Goal: Transaction & Acquisition: Purchase product/service

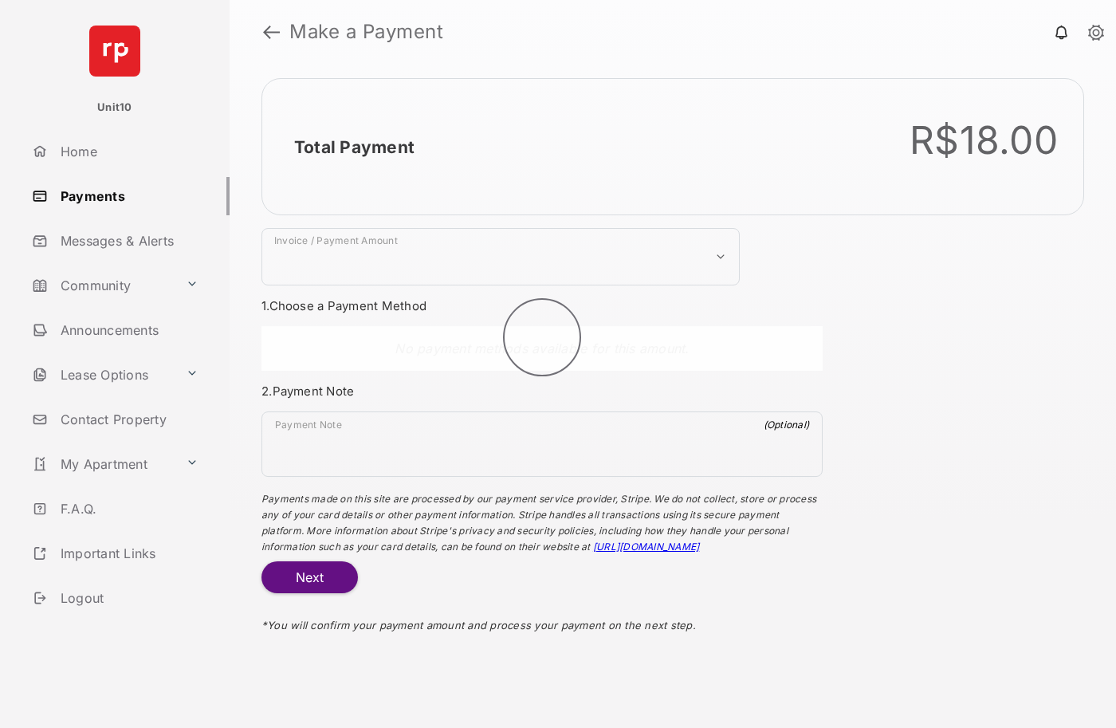
select select "***"
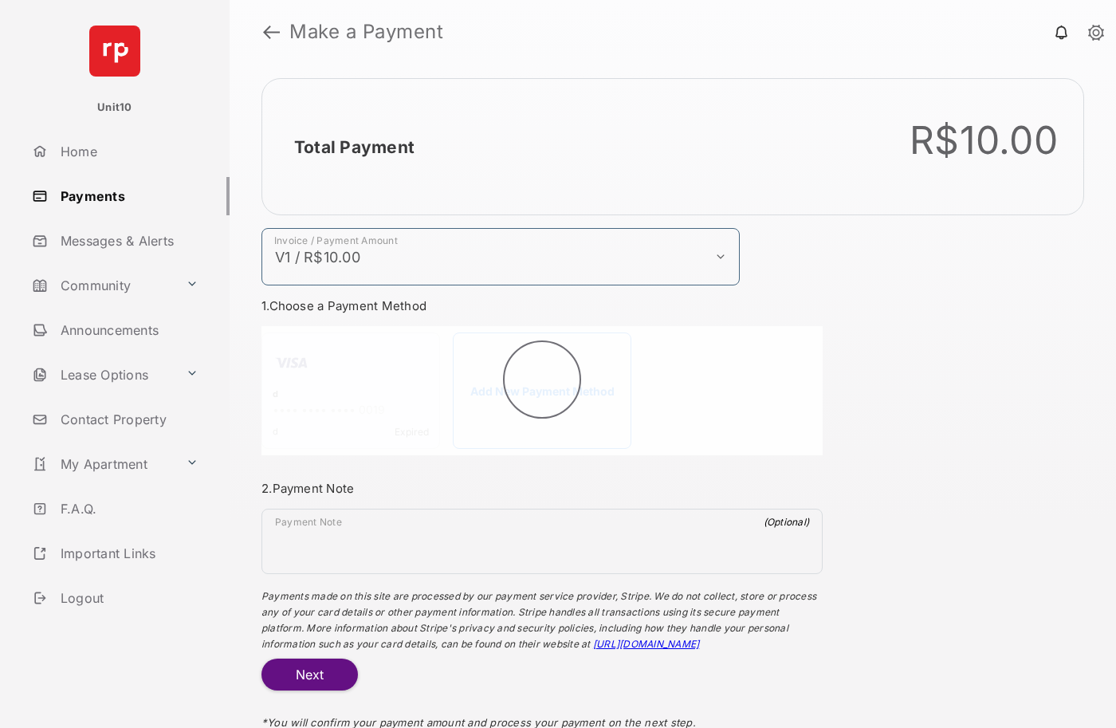
click at [353, 147] on h2 "Total Payment" at bounding box center [354, 147] width 120 height 20
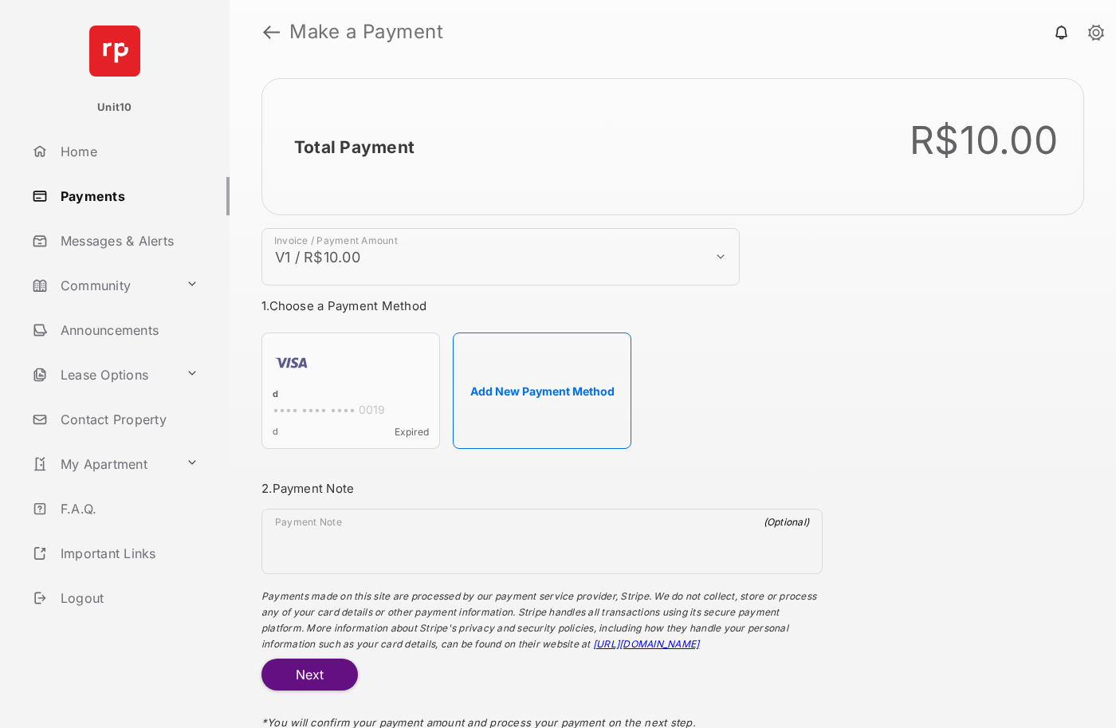
click at [353, 147] on h2 "Total Payment" at bounding box center [354, 147] width 120 height 20
click at [542, 390] on button "Add New Payment Method" at bounding box center [542, 390] width 178 height 116
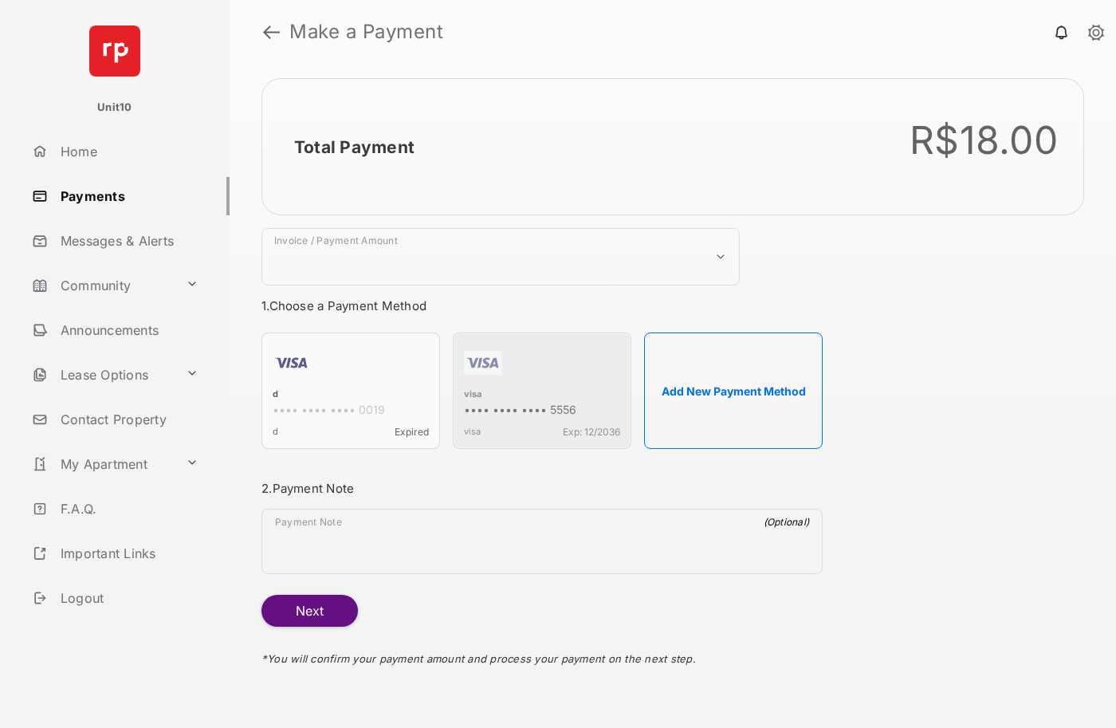
click at [367, 32] on strong "Make a Payment" at bounding box center [366, 31] width 154 height 19
click at [353, 147] on h2 "Total Payment" at bounding box center [354, 147] width 120 height 20
click at [473, 395] on div "visa" at bounding box center [542, 395] width 156 height 14
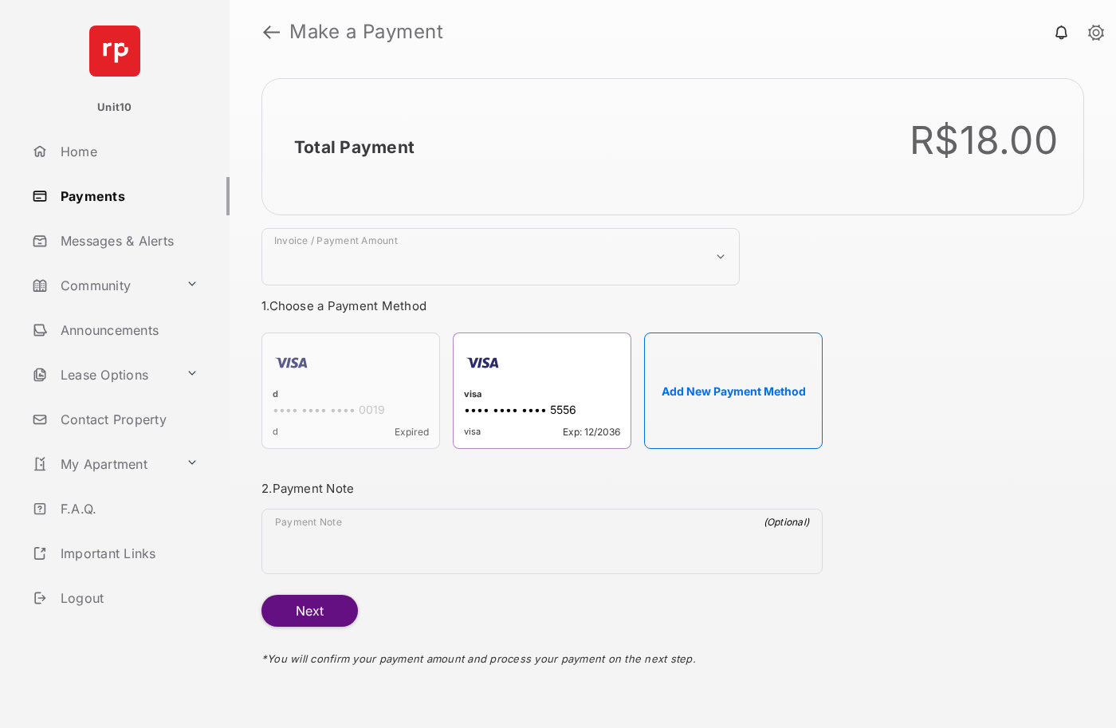
select select "***"
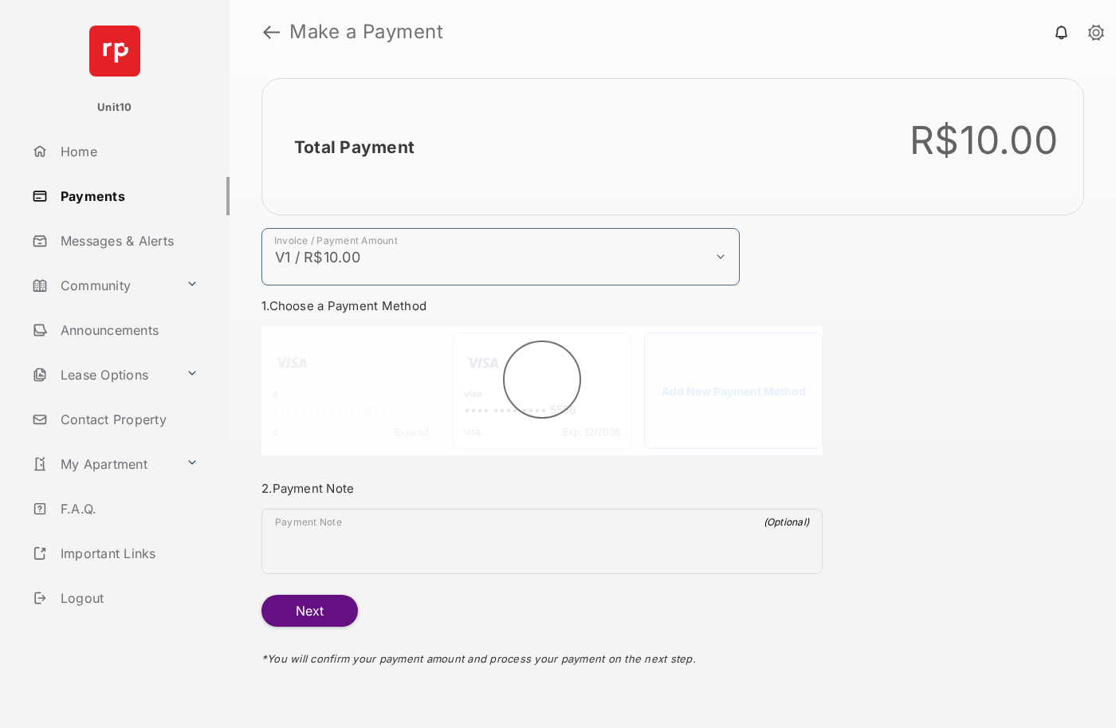
click at [353, 147] on h2 "Total Payment" at bounding box center [354, 147] width 120 height 20
click at [309, 610] on button "Next" at bounding box center [309, 610] width 96 height 32
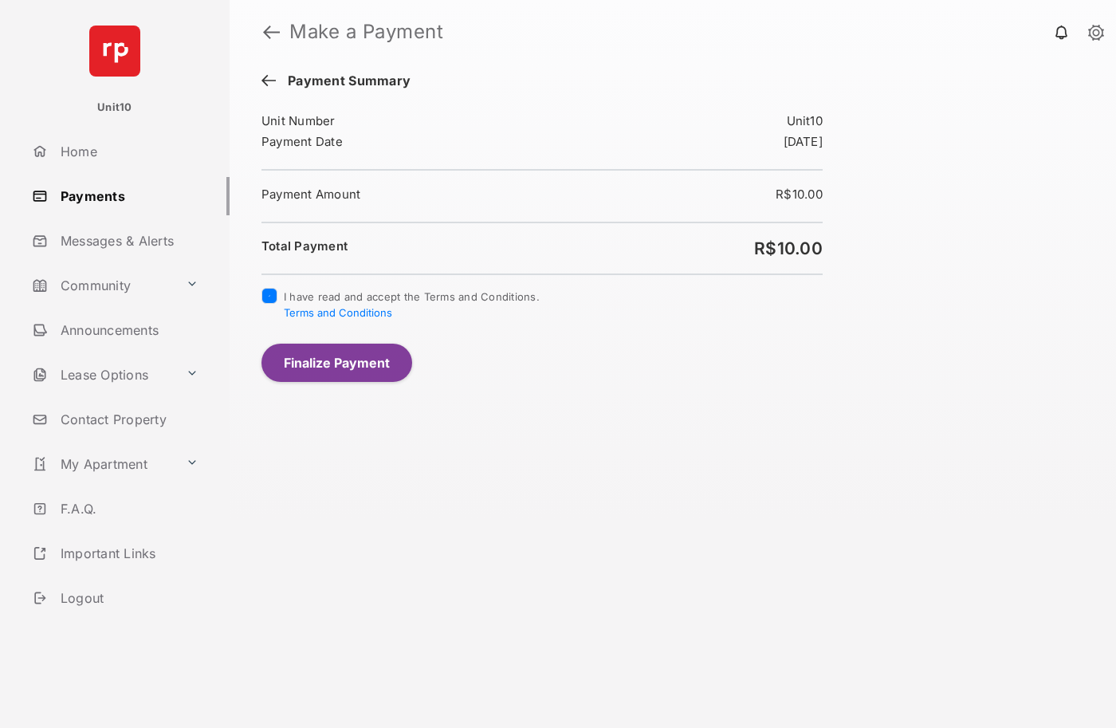
click at [336, 362] on button "Finalize Payment" at bounding box center [336, 362] width 151 height 38
